Goal: Task Accomplishment & Management: Use online tool/utility

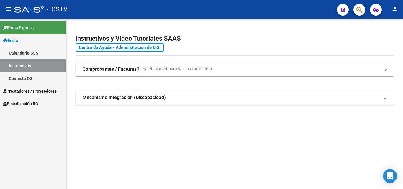
click at [45, 91] on span "Prestadores / Proveedores" at bounding box center [30, 91] width 54 height 6
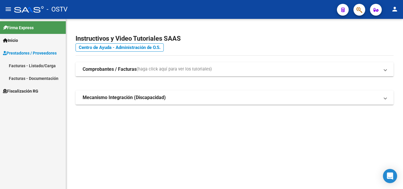
click at [31, 55] on span "Prestadores / Proveedores" at bounding box center [30, 53] width 54 height 6
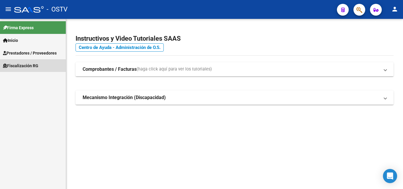
click at [32, 62] on link "Fiscalización RG" at bounding box center [33, 65] width 66 height 13
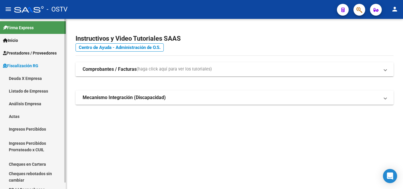
click at [37, 92] on link "Listado de Empresas" at bounding box center [33, 91] width 66 height 13
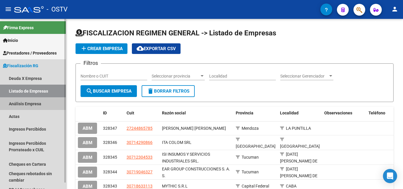
click at [37, 102] on link "Análisis Empresa" at bounding box center [33, 103] width 66 height 13
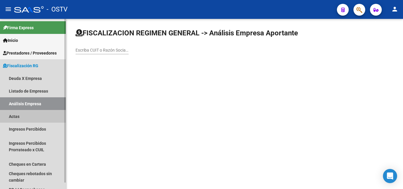
click at [45, 114] on link "Actas" at bounding box center [33, 116] width 66 height 13
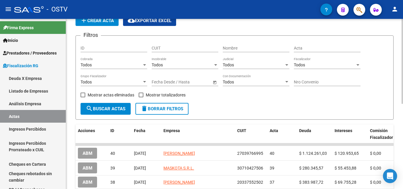
scroll to position [59, 0]
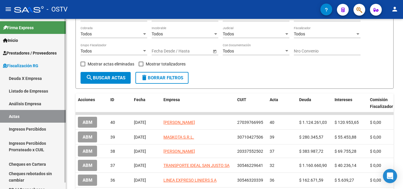
click at [38, 103] on link "Análisis Empresa" at bounding box center [33, 103] width 66 height 13
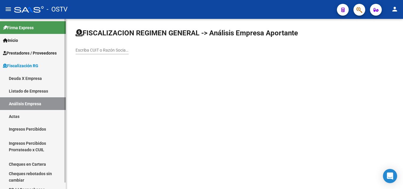
click at [40, 112] on link "Actas" at bounding box center [33, 116] width 66 height 13
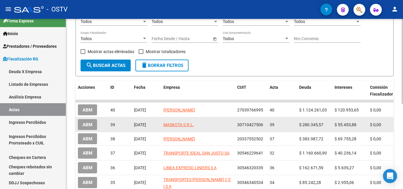
scroll to position [59, 0]
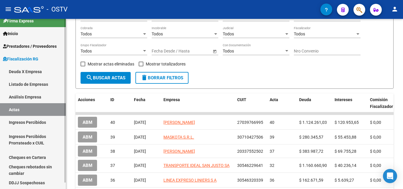
click at [58, 95] on link "Análisis Empresa" at bounding box center [33, 97] width 66 height 13
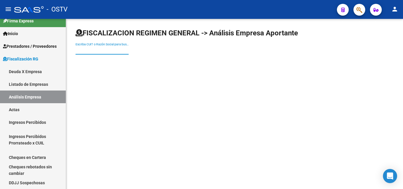
click at [96, 50] on input "Escriba CUIT o Razón Social para buscar" at bounding box center [102, 50] width 53 height 5
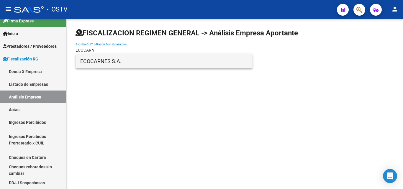
type input "ECOCARN"
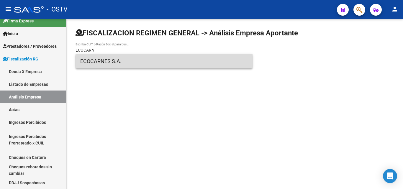
click at [111, 60] on span "ECOCARNES S.A." at bounding box center [164, 61] width 168 height 14
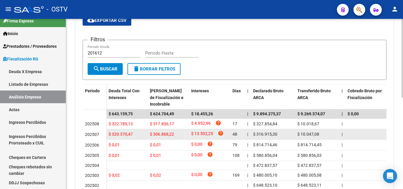
scroll to position [148, 0]
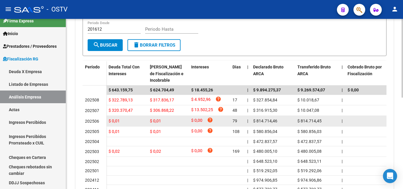
click at [161, 126] on datatable-body-cell "$ 0,01" at bounding box center [168, 121] width 41 height 10
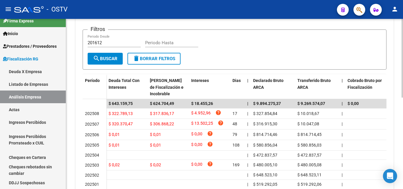
scroll to position [0, 0]
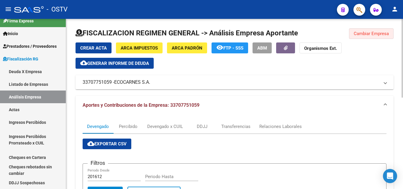
click at [354, 34] on span "Cambiar Empresa" at bounding box center [371, 33] width 35 height 5
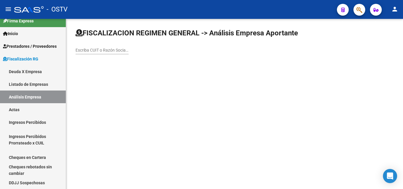
drag, startPoint x: 89, startPoint y: 50, endPoint x: 89, endPoint y: 40, distance: 10.0
click at [89, 45] on div "Escriba CUIT o Razón Social para buscar" at bounding box center [102, 49] width 53 height 12
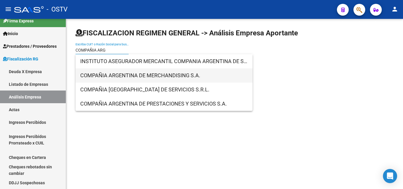
type input "COMPAÑIA ARG"
click at [115, 79] on span "COMPAÑIA ARGENTINA DE MERCHANDISING S.A." at bounding box center [164, 75] width 168 height 14
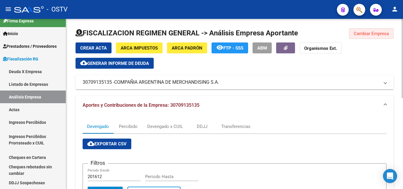
click at [352, 34] on button "Cambiar Empresa" at bounding box center [371, 33] width 45 height 11
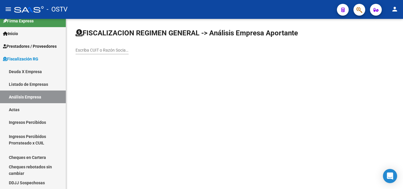
drag, startPoint x: 129, startPoint y: 48, endPoint x: 122, endPoint y: 45, distance: 7.7
click at [129, 48] on div "Escriba CUIT o Razón Social para buscar" at bounding box center [235, 43] width 318 height 31
drag, startPoint x: 122, startPoint y: 45, endPoint x: 120, endPoint y: 52, distance: 7.3
click at [121, 48] on div "Escriba CUIT o Razón Social para buscar" at bounding box center [102, 49] width 53 height 12
click at [120, 52] on input "Escriba CUIT o Razón Social para buscar" at bounding box center [102, 50] width 53 height 5
